Goal: Information Seeking & Learning: Find specific page/section

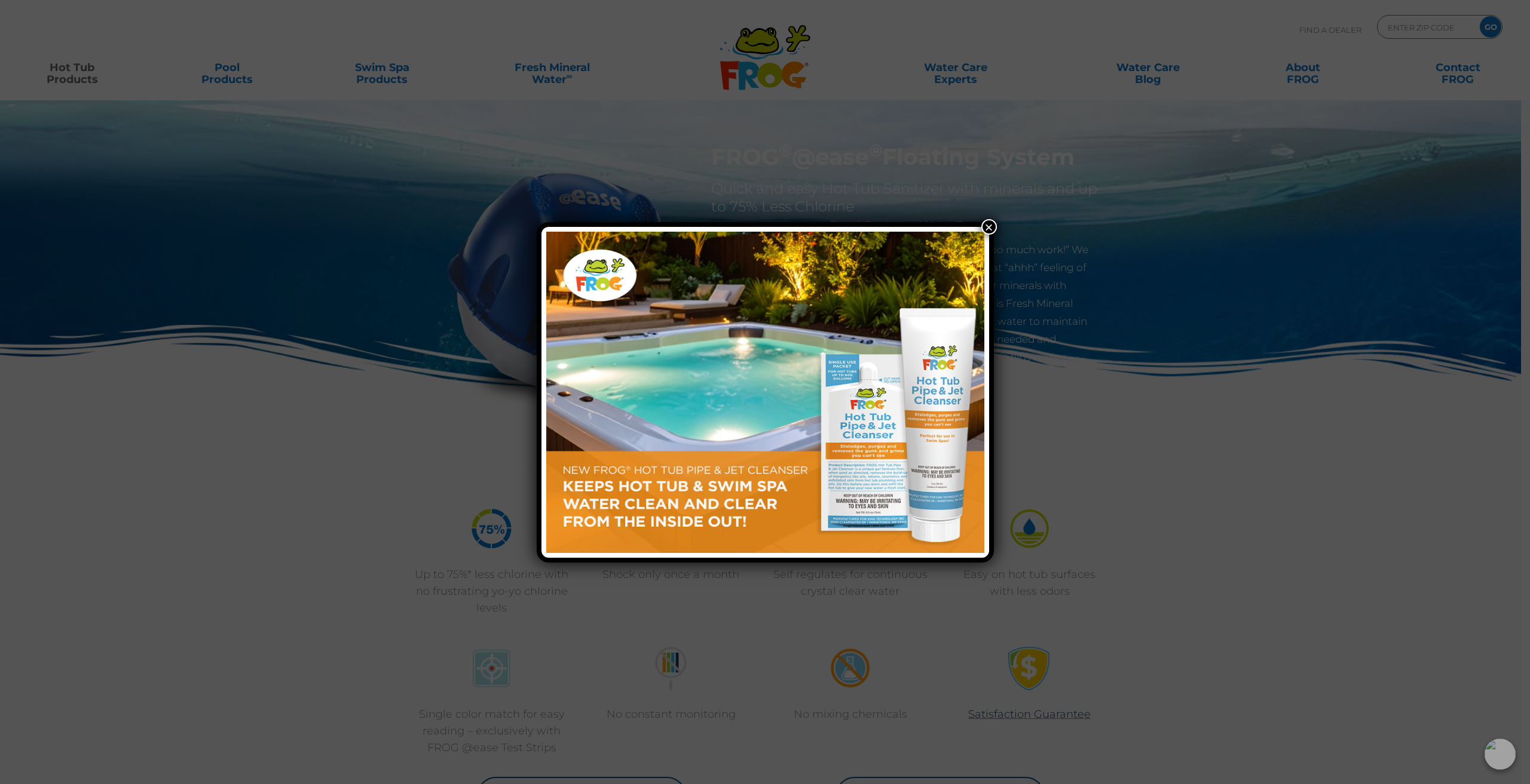
click at [990, 225] on button "×" at bounding box center [989, 227] width 16 height 16
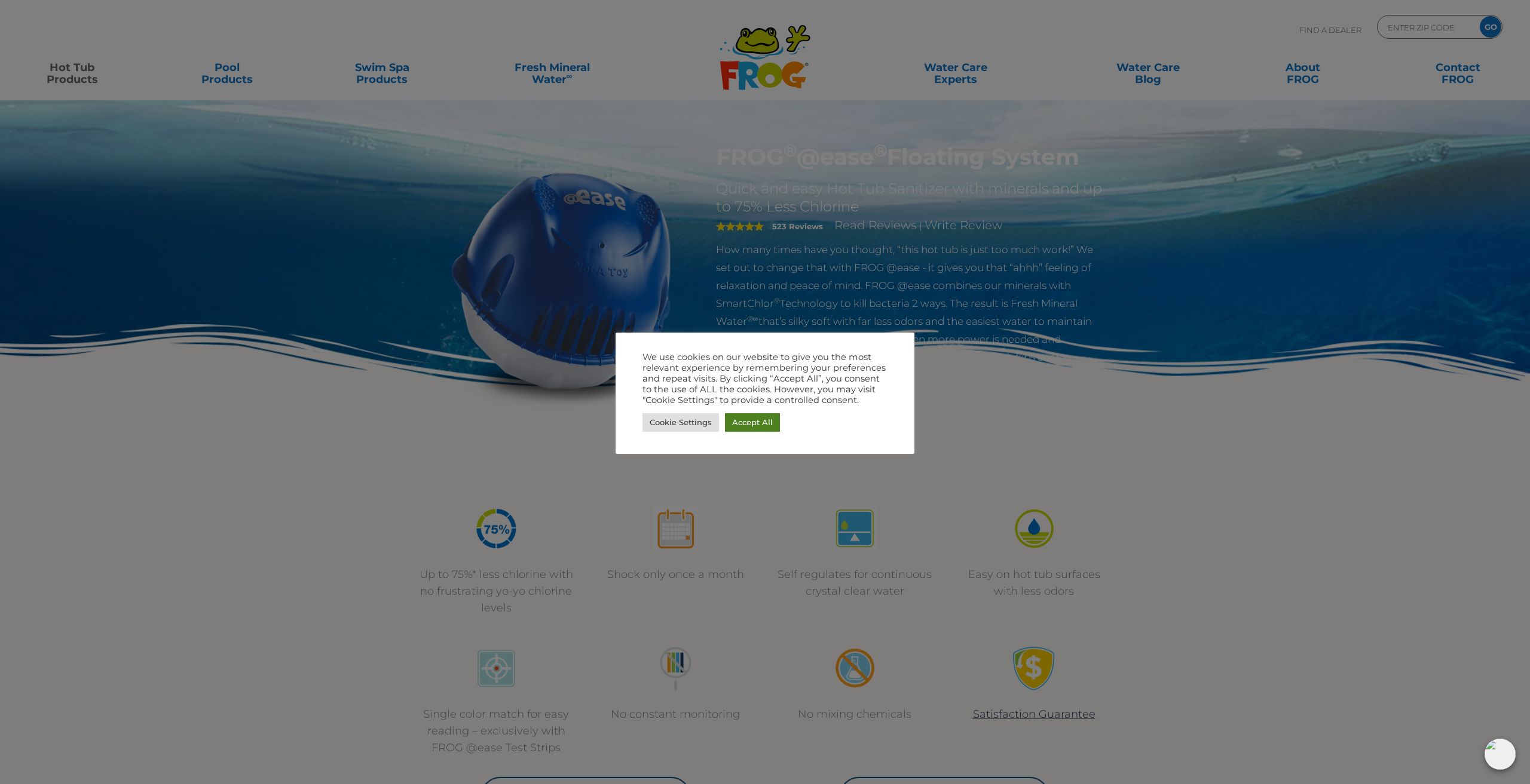
click at [757, 423] on link "Accept All" at bounding box center [752, 422] width 55 height 19
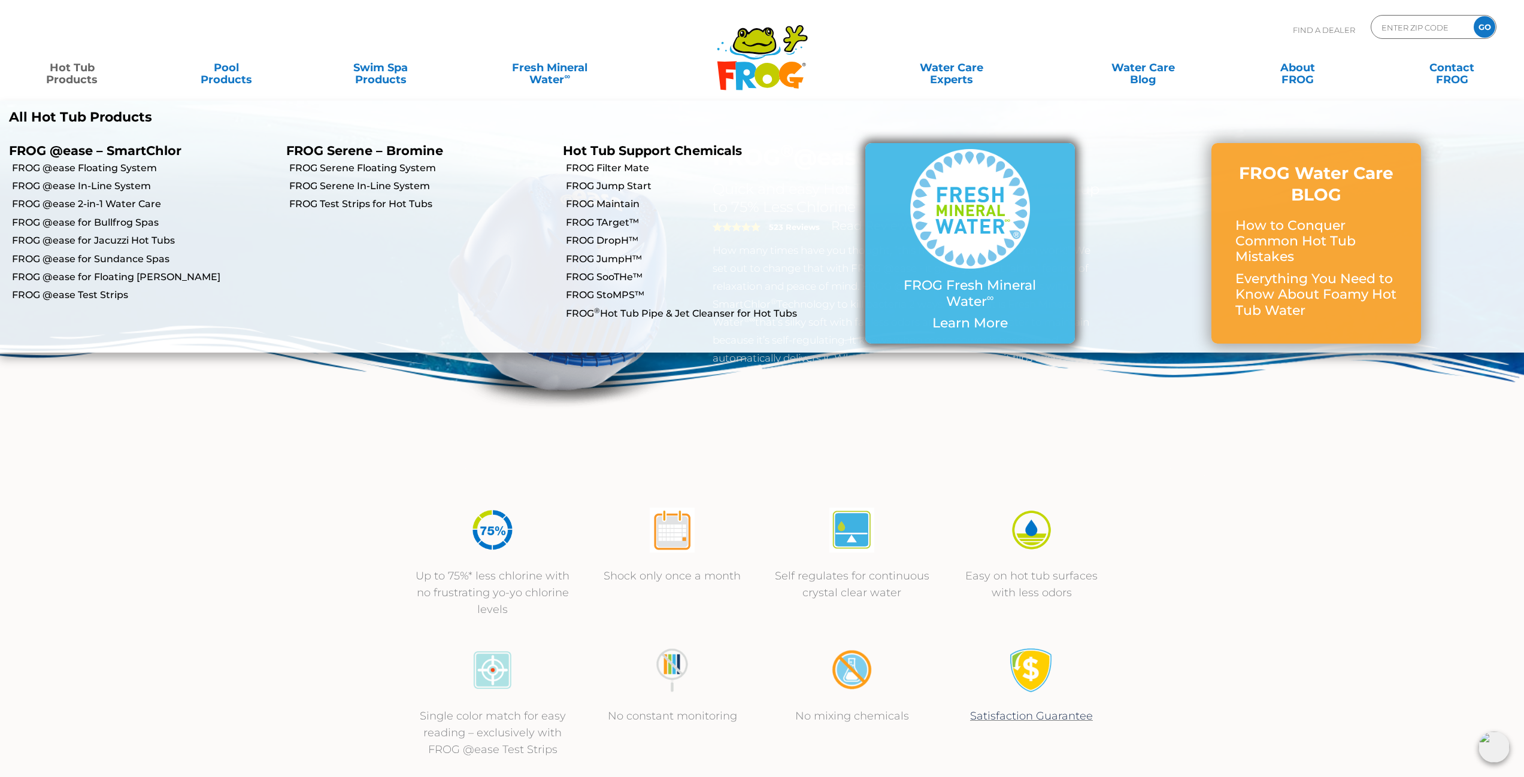
click at [997, 257] on img at bounding box center [970, 209] width 120 height 120
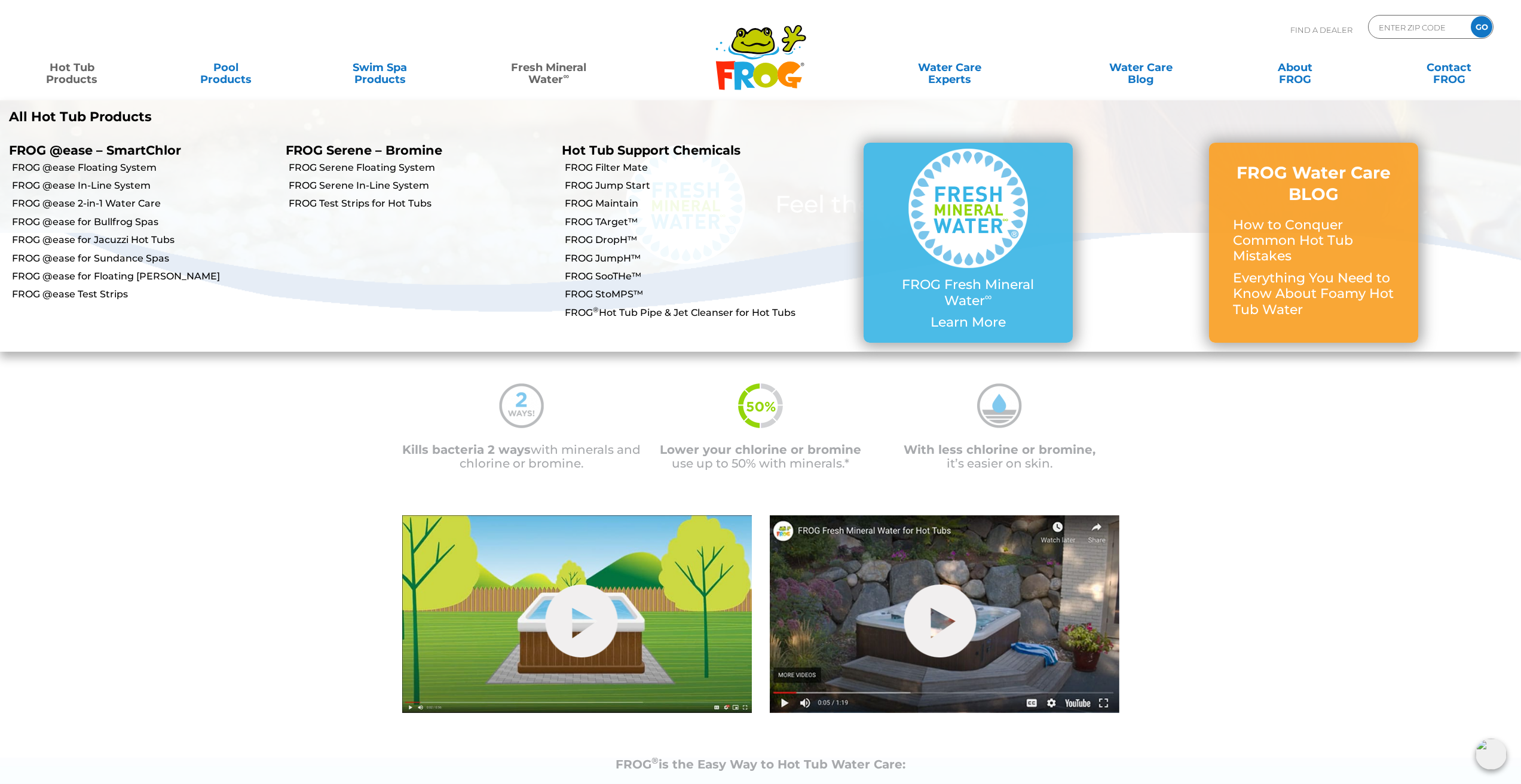
click at [68, 72] on link "Hot Tub Products" at bounding box center [72, 68] width 120 height 24
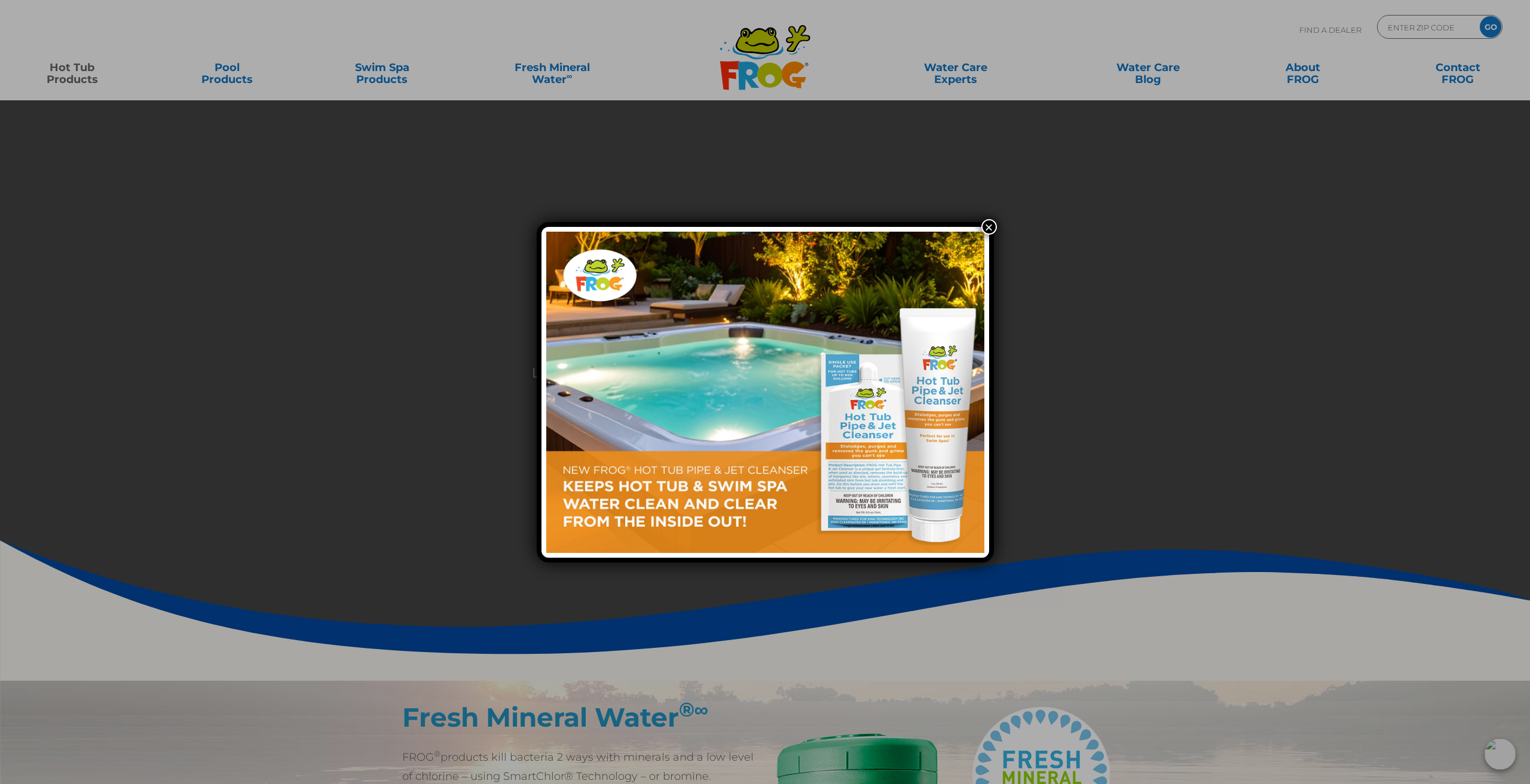
click at [989, 223] on button "×" at bounding box center [989, 227] width 16 height 16
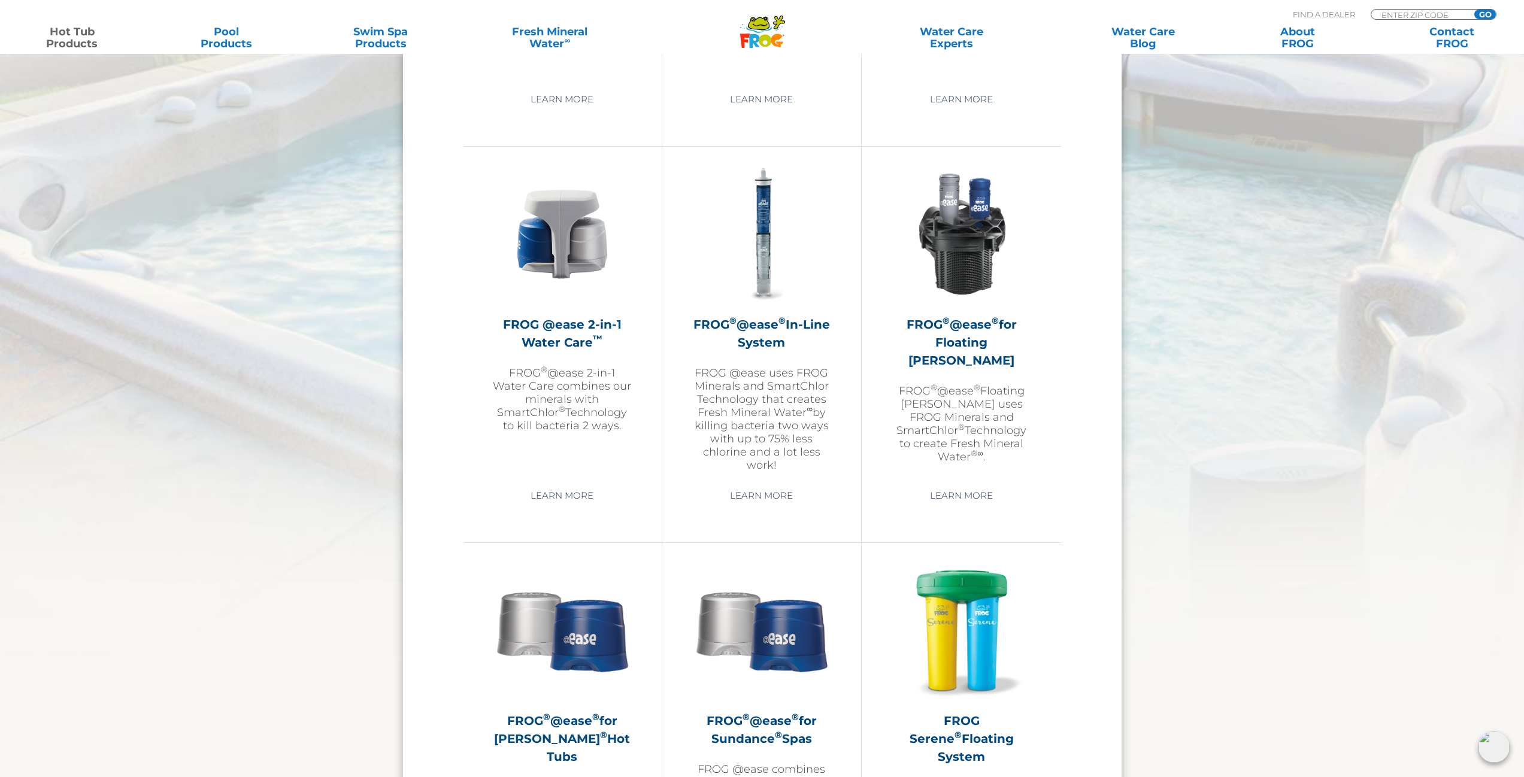
scroll to position [1437, 0]
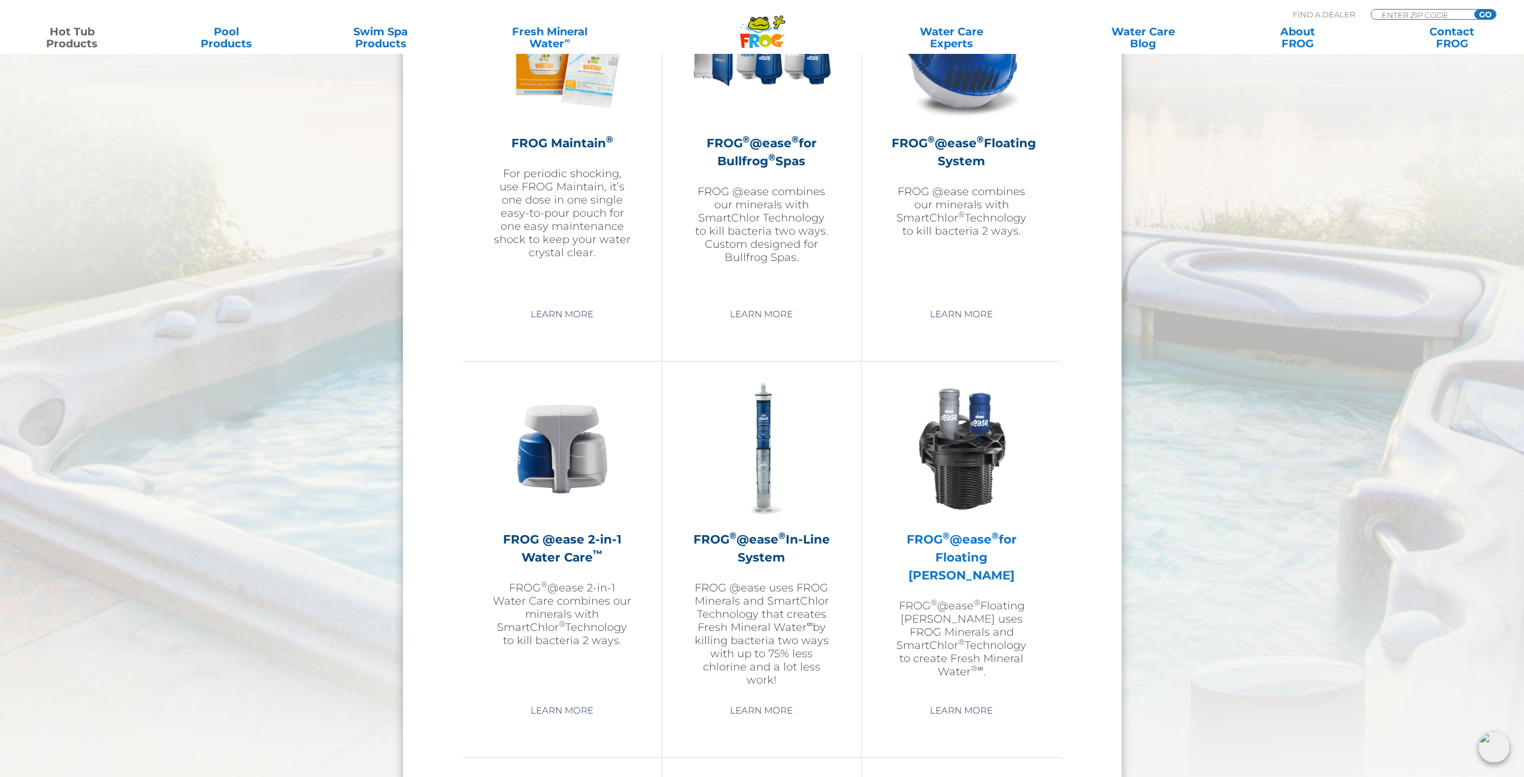
click at [970, 623] on p "FROG ® @ease ® Floating Weir uses FROG Minerals and SmartChlor ® Technology to …" at bounding box center [962, 638] width 140 height 79
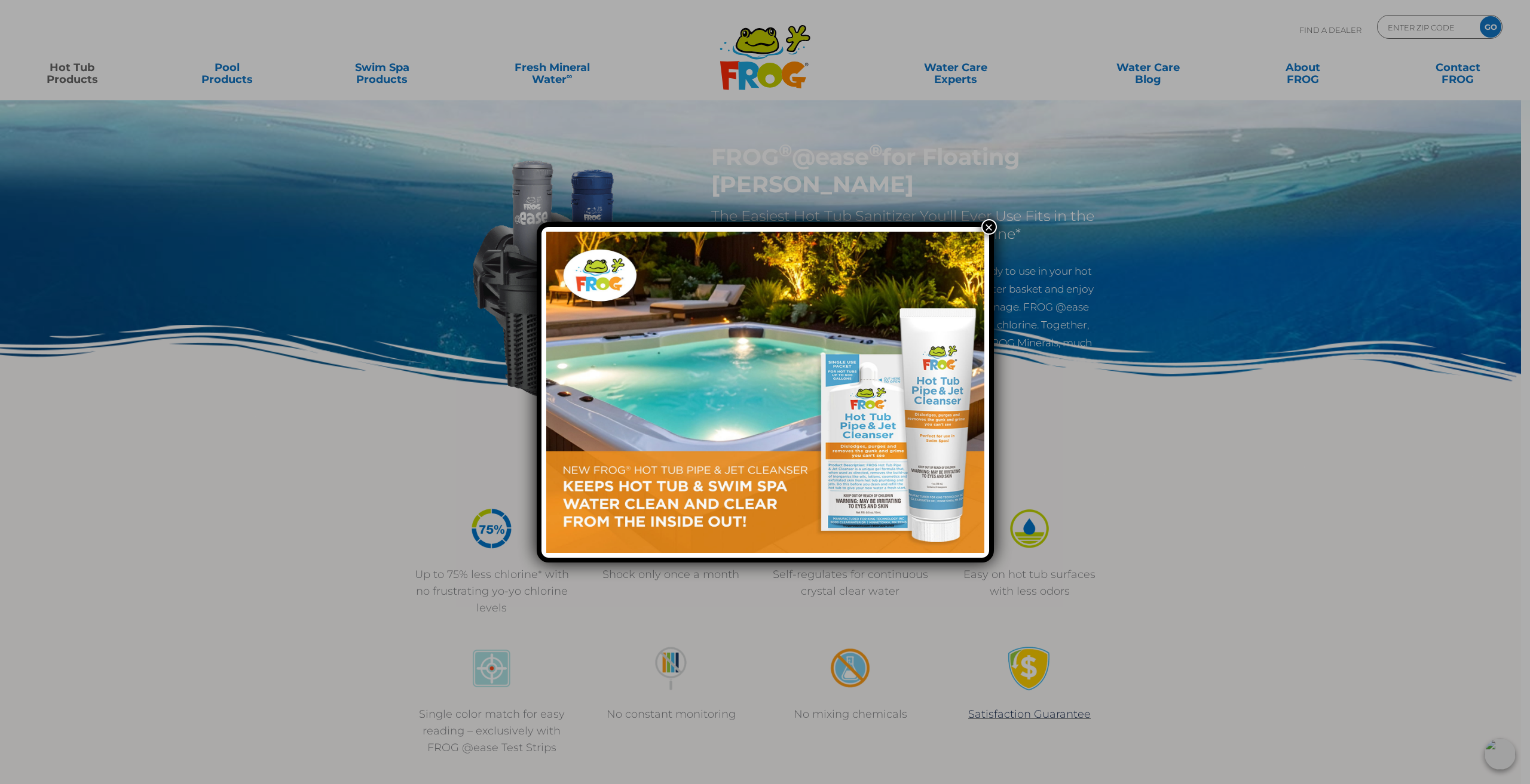
click at [987, 223] on button "×" at bounding box center [989, 227] width 16 height 16
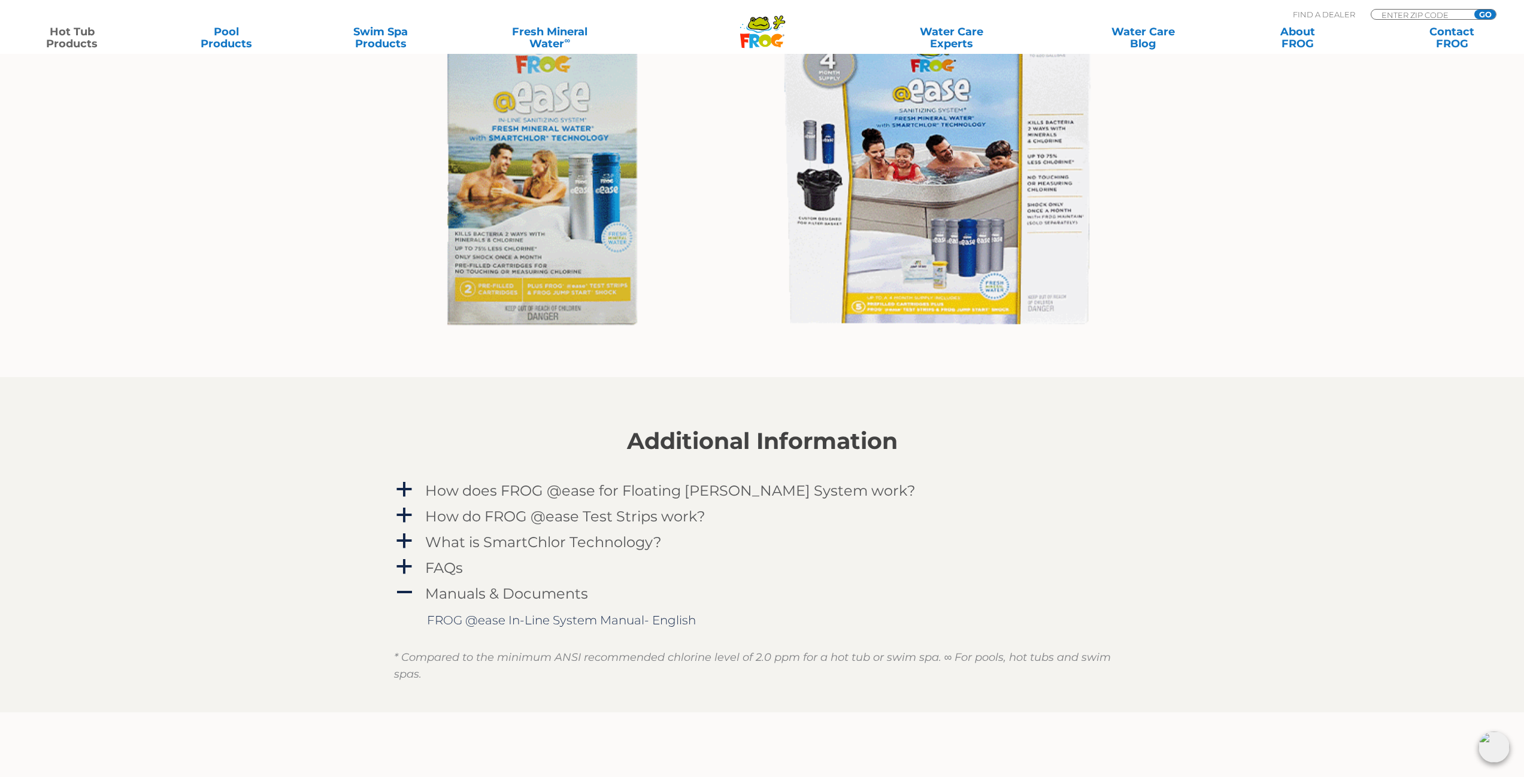
scroll to position [1198, 0]
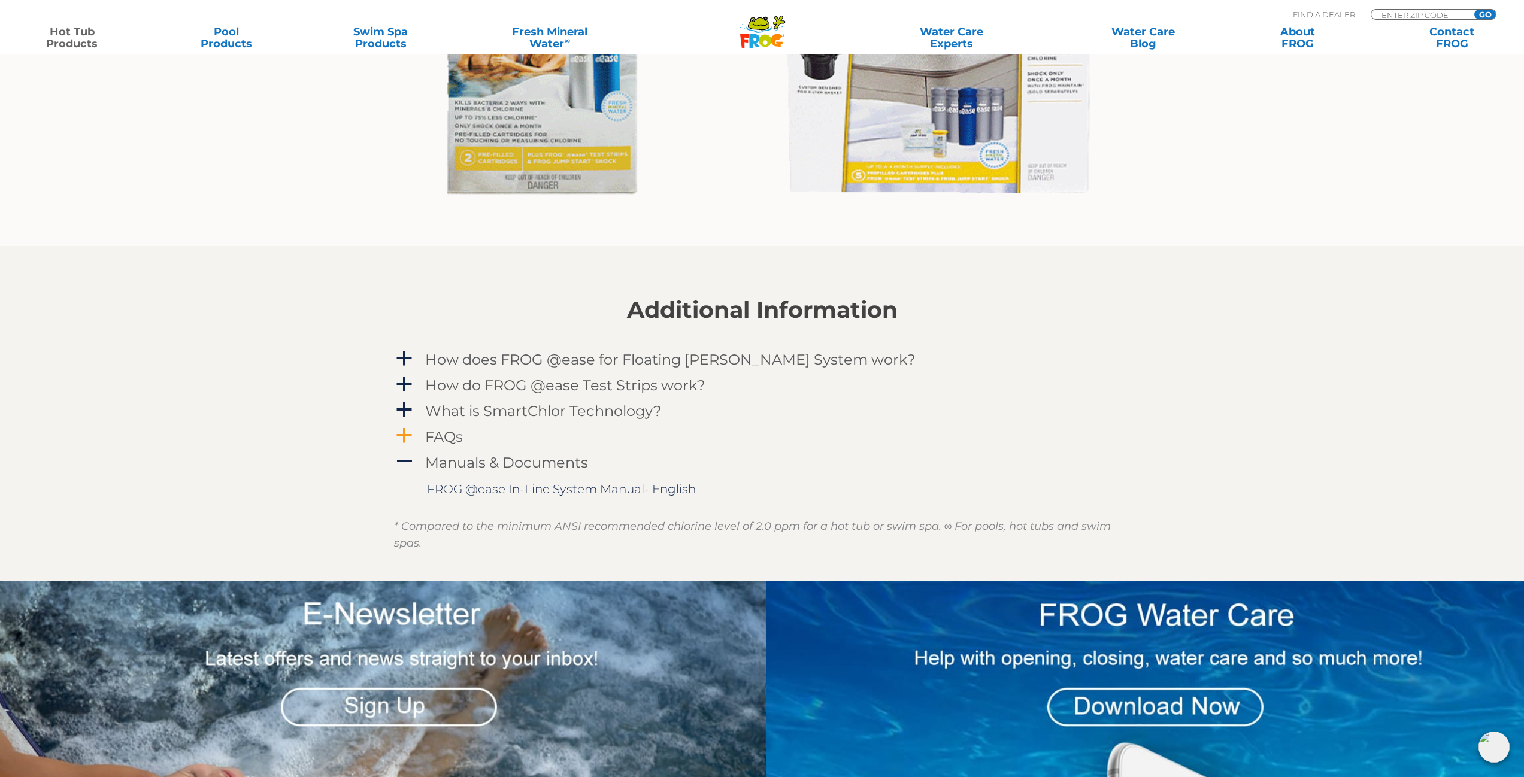
click at [423, 433] on div "FAQs" at bounding box center [735, 437] width 626 height 22
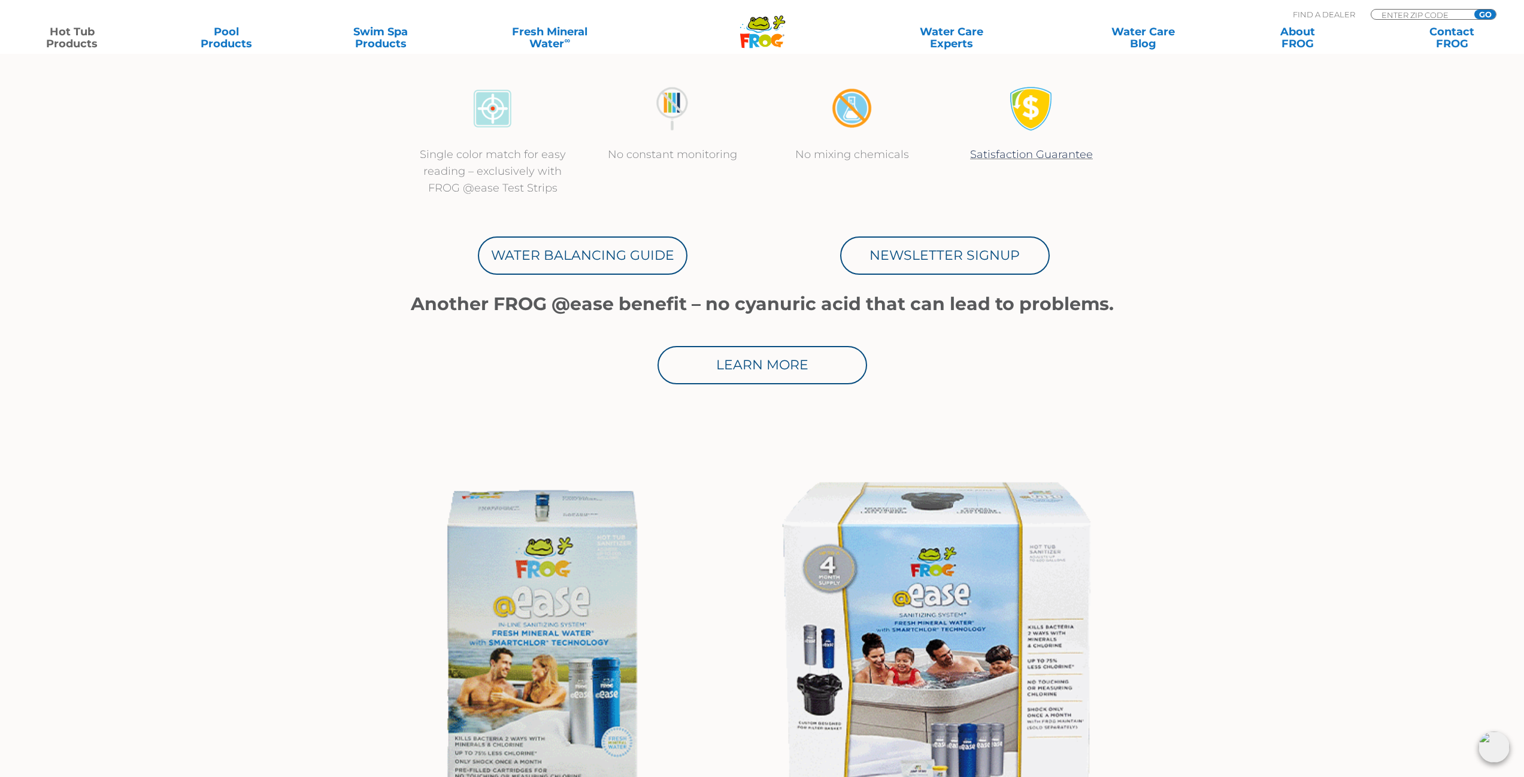
scroll to position [359, 0]
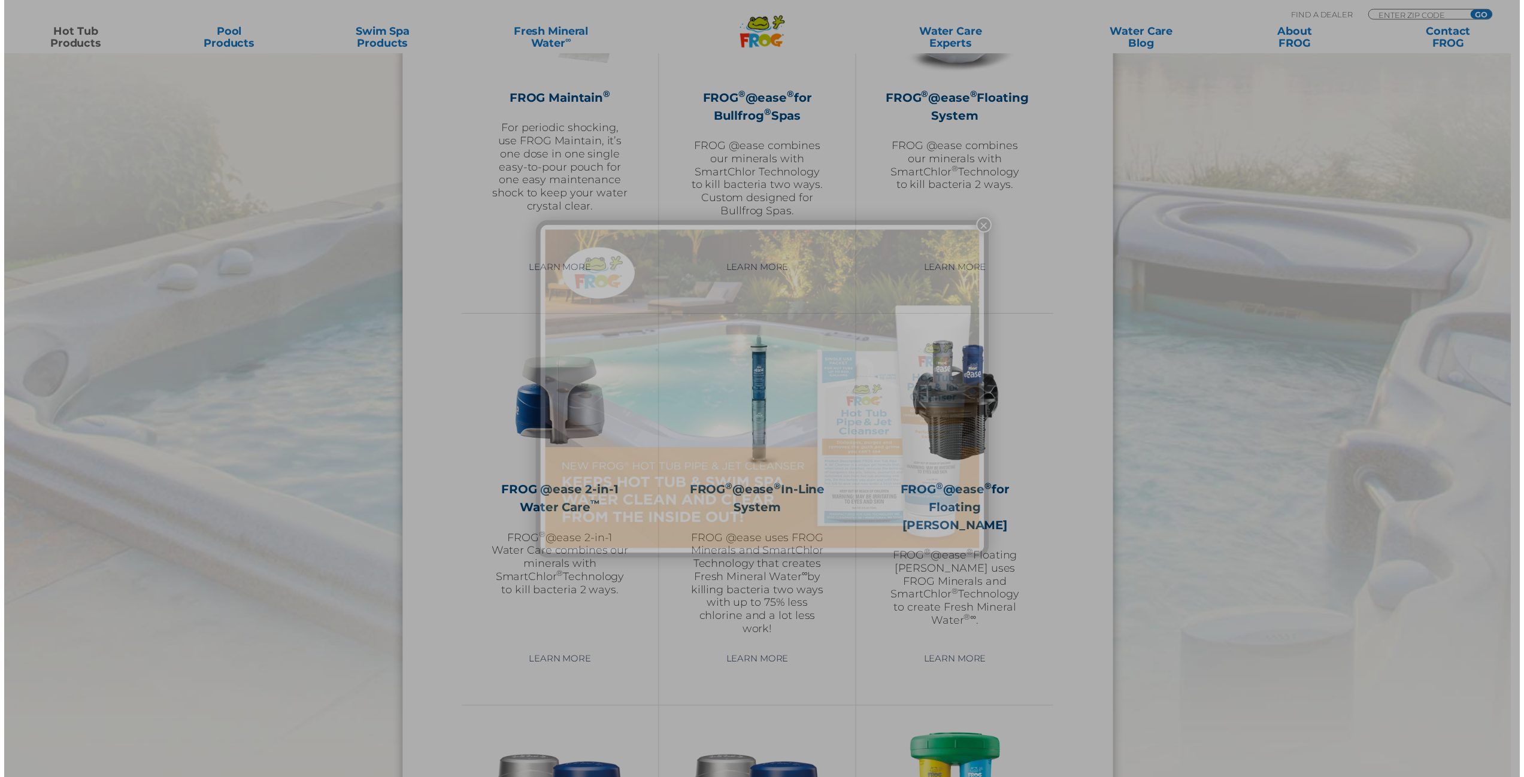
scroll to position [1437, 0]
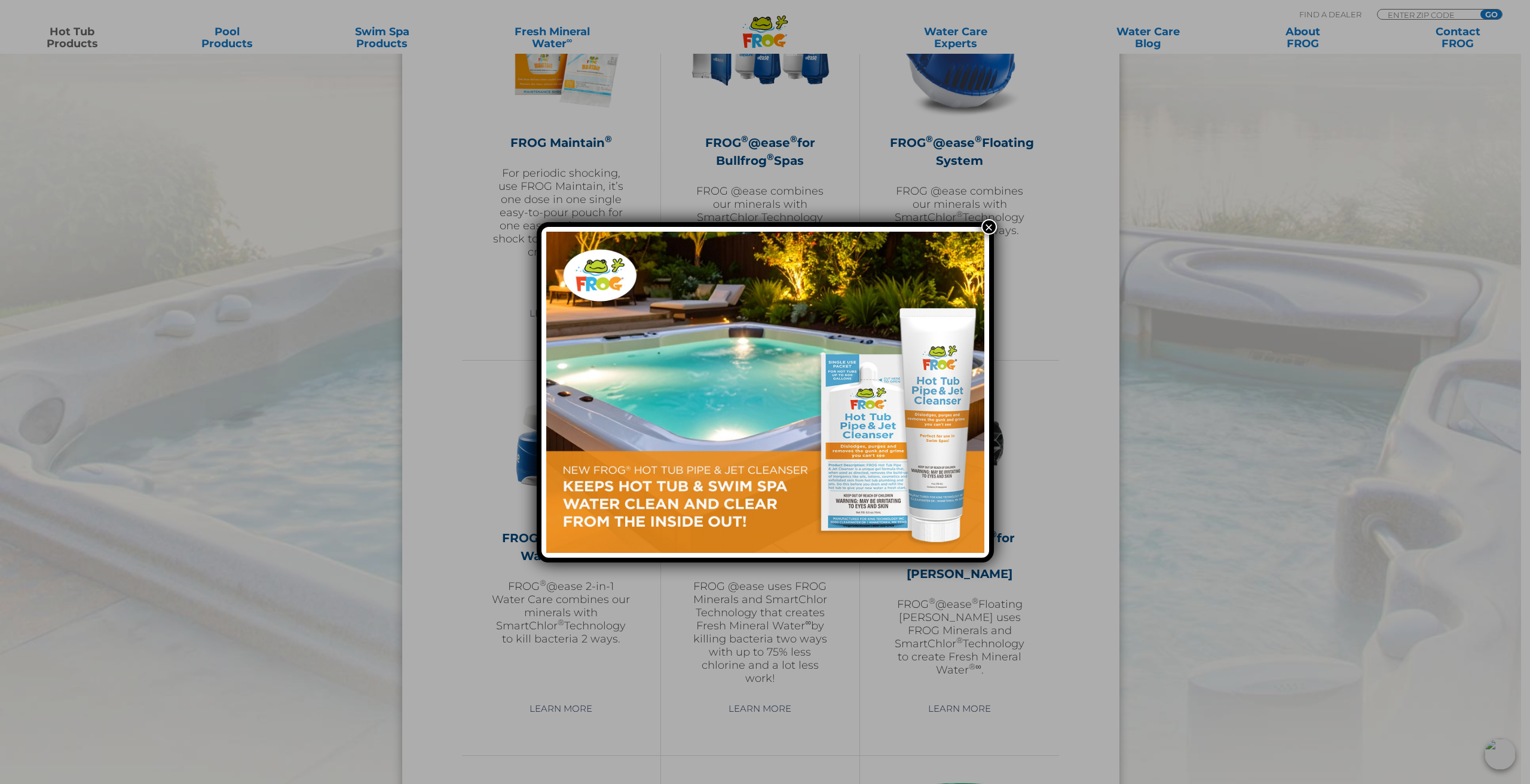
drag, startPoint x: 988, startPoint y: 224, endPoint x: 975, endPoint y: 286, distance: 63.3
click at [987, 225] on button "×" at bounding box center [989, 227] width 16 height 16
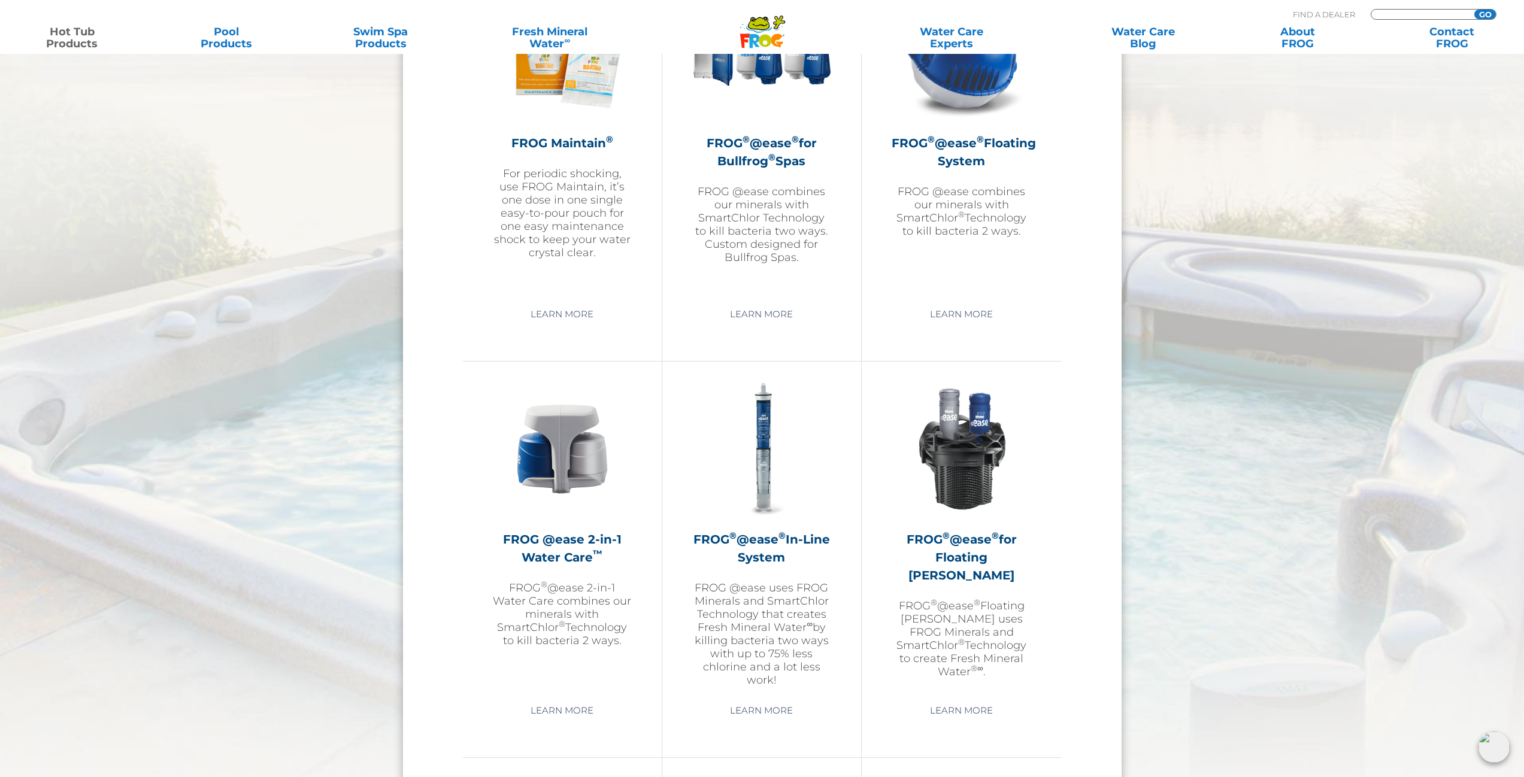
click at [1407, 11] on input "Zip Code Form" at bounding box center [1420, 15] width 81 height 10
type input "97330"
click at [1474, 10] on input "GO" at bounding box center [1485, 15] width 22 height 10
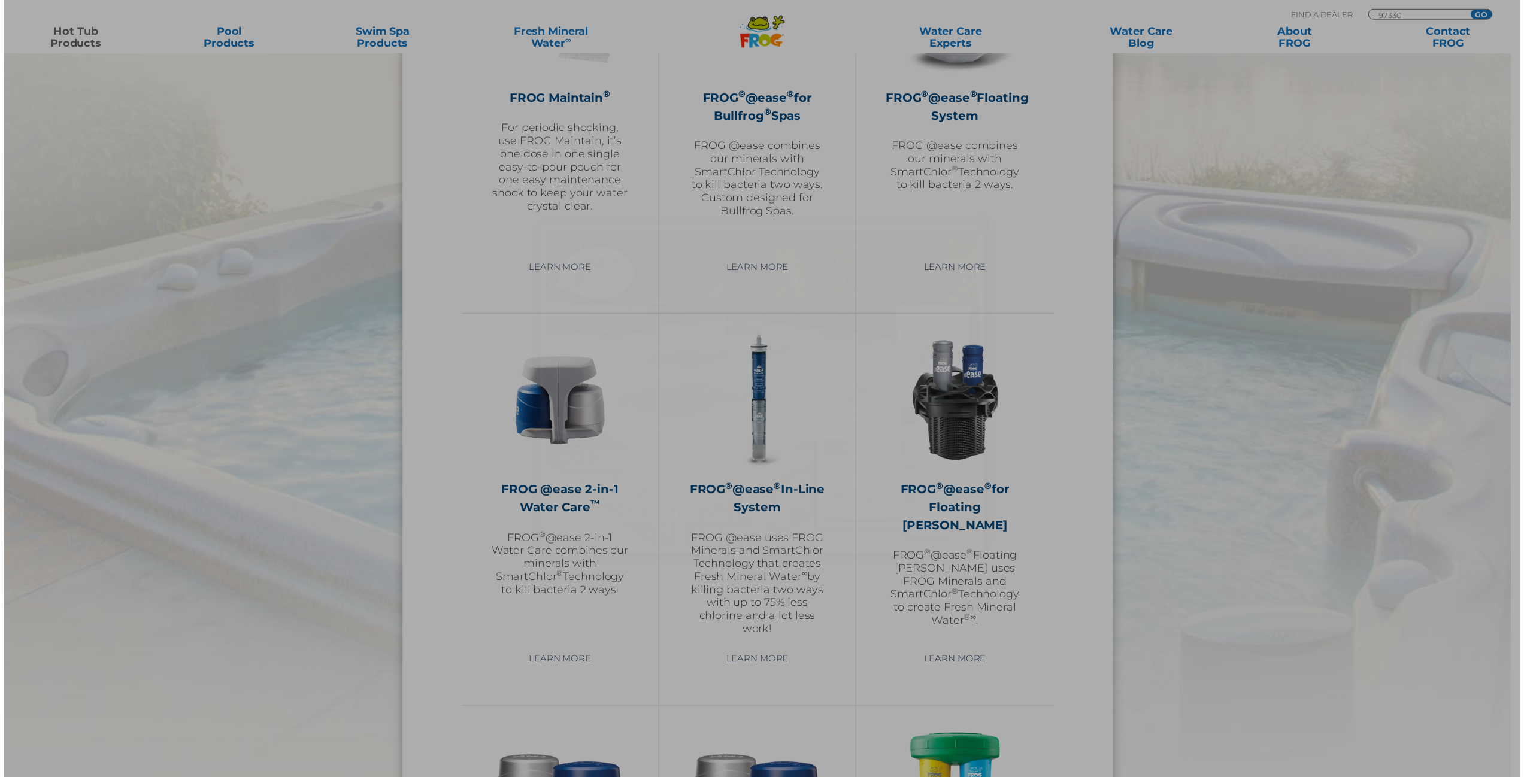
scroll to position [1437, 0]
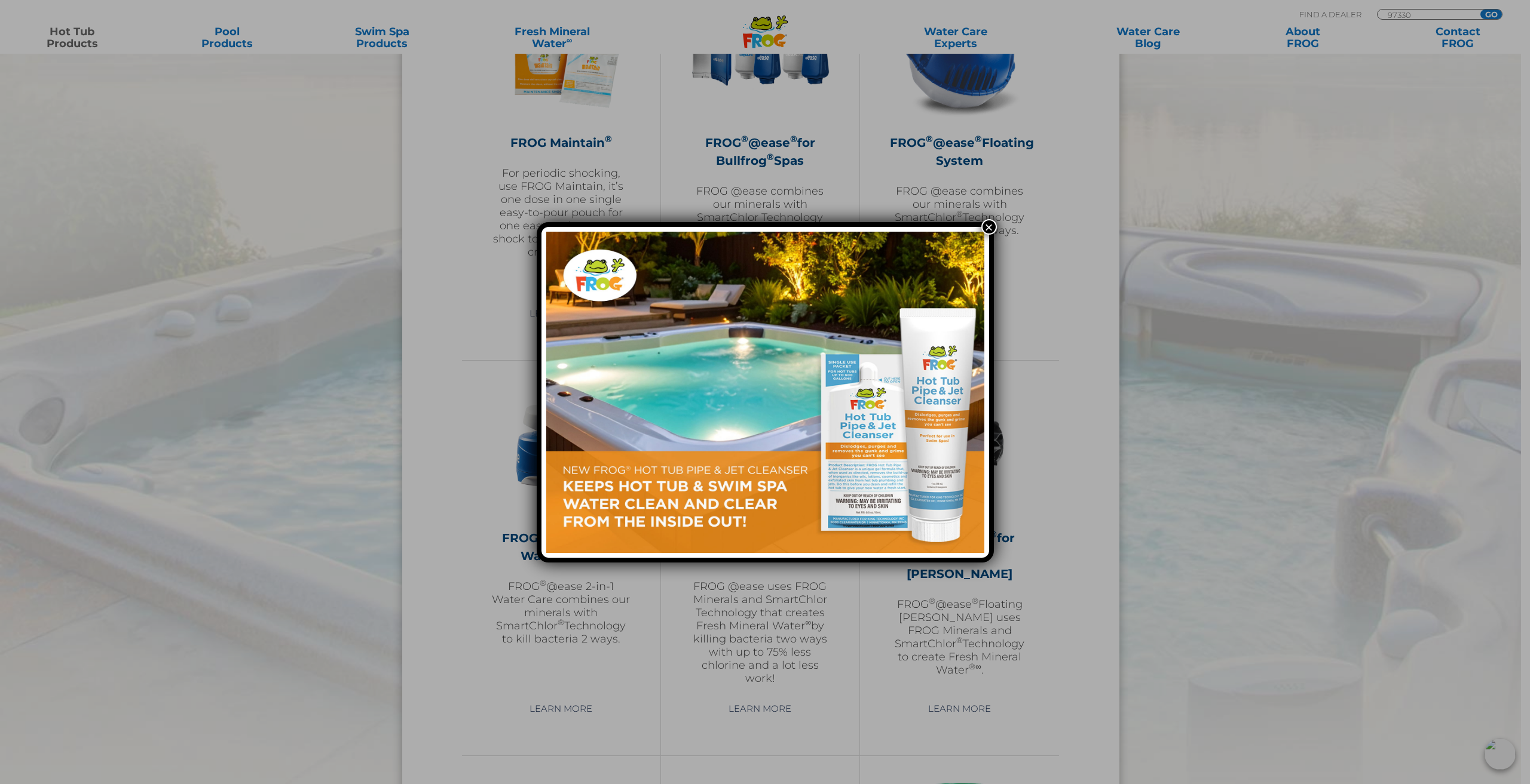
click at [990, 228] on button "×" at bounding box center [989, 227] width 16 height 16
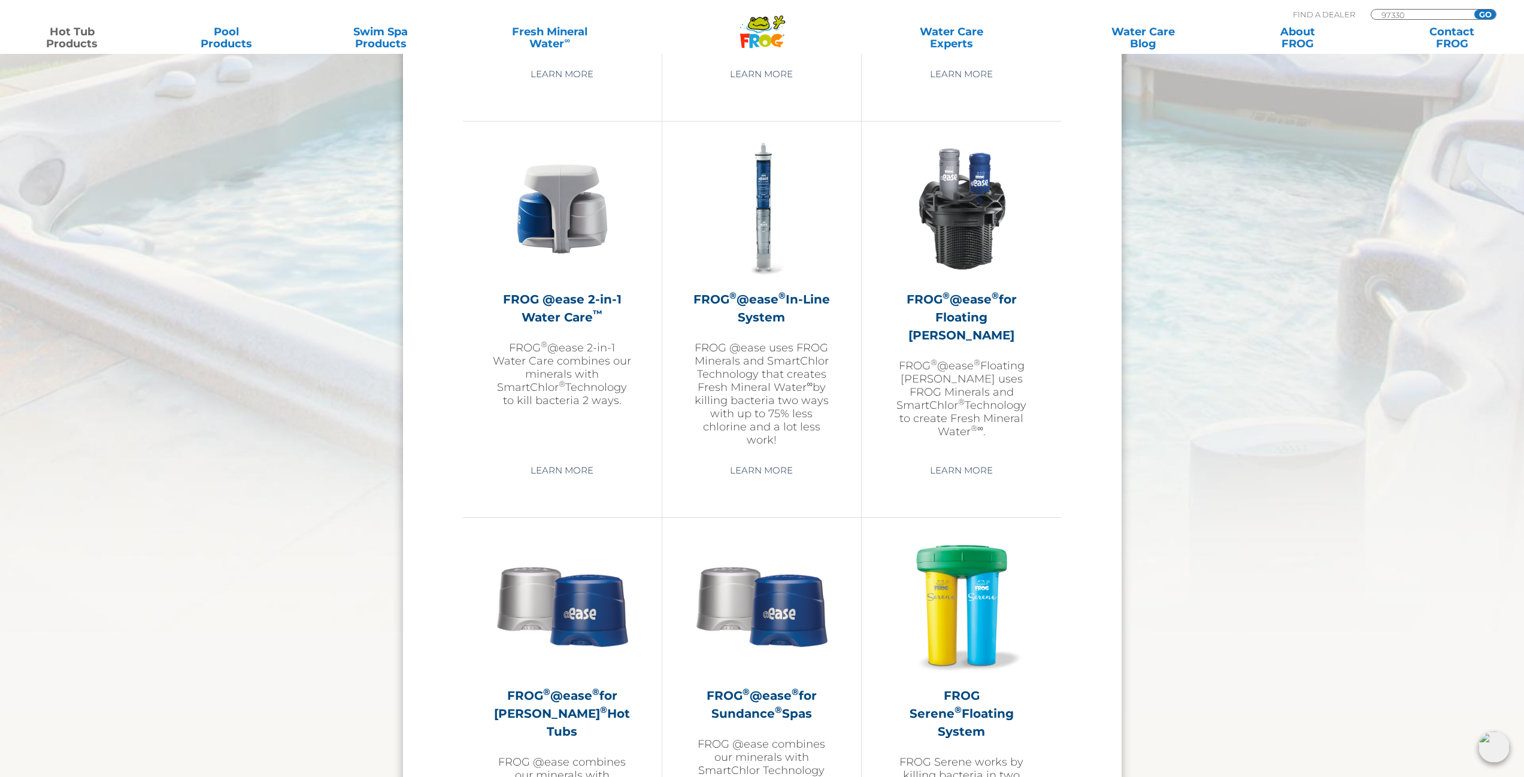
scroll to position [1677, 0]
